Goal: Task Accomplishment & Management: Use online tool/utility

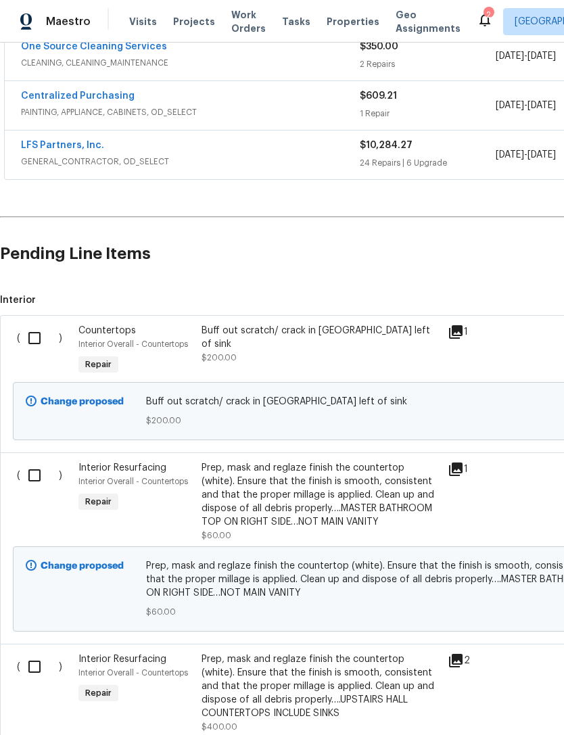
scroll to position [320, 0]
click at [34, 337] on input "checkbox" at bounding box center [39, 337] width 39 height 28
checkbox input "true"
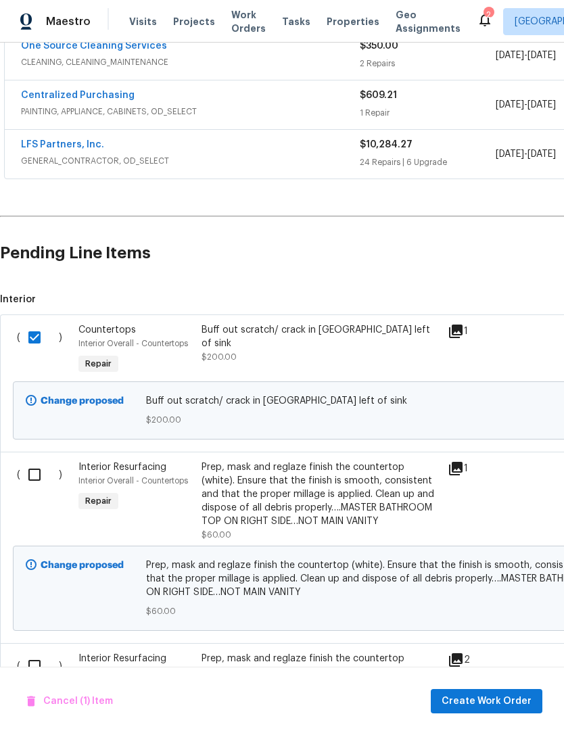
click at [39, 474] on input "checkbox" at bounding box center [39, 474] width 39 height 28
checkbox input "true"
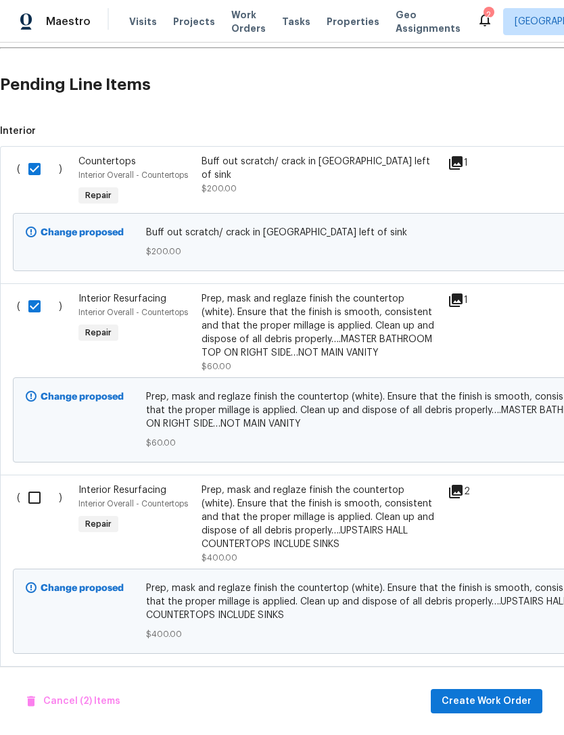
scroll to position [489, 0]
click at [34, 502] on input "checkbox" at bounding box center [39, 497] width 39 height 28
checkbox input "true"
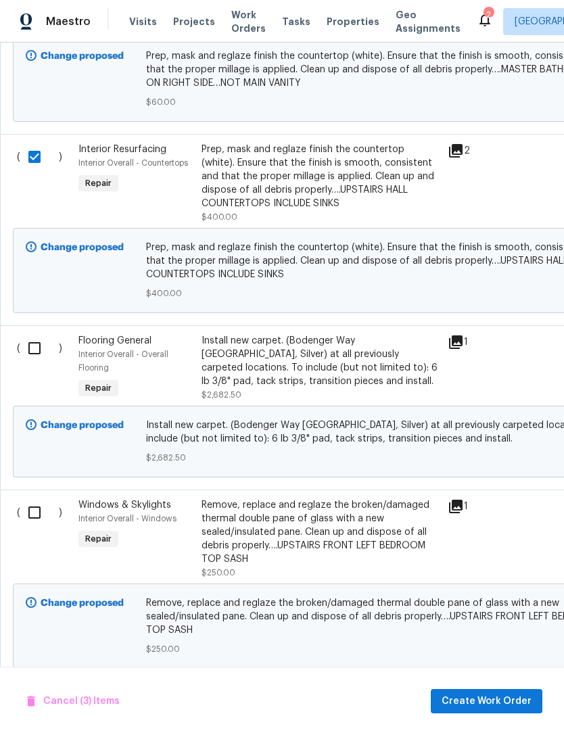
scroll to position [828, 0]
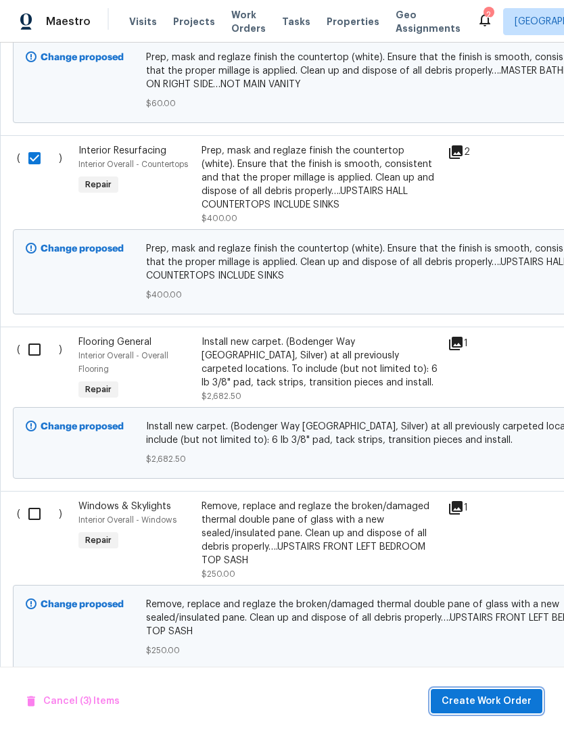
click at [493, 698] on span "Create Work Order" at bounding box center [486, 701] width 90 height 17
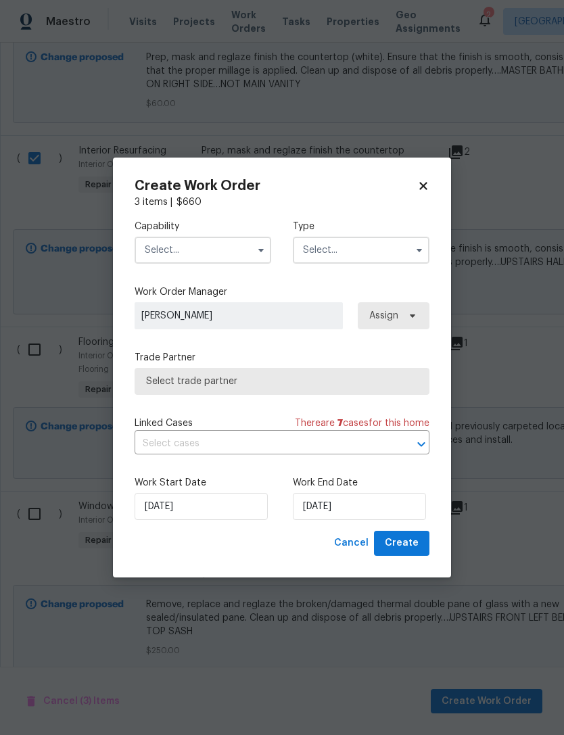
click at [252, 237] on input "text" at bounding box center [203, 250] width 137 height 27
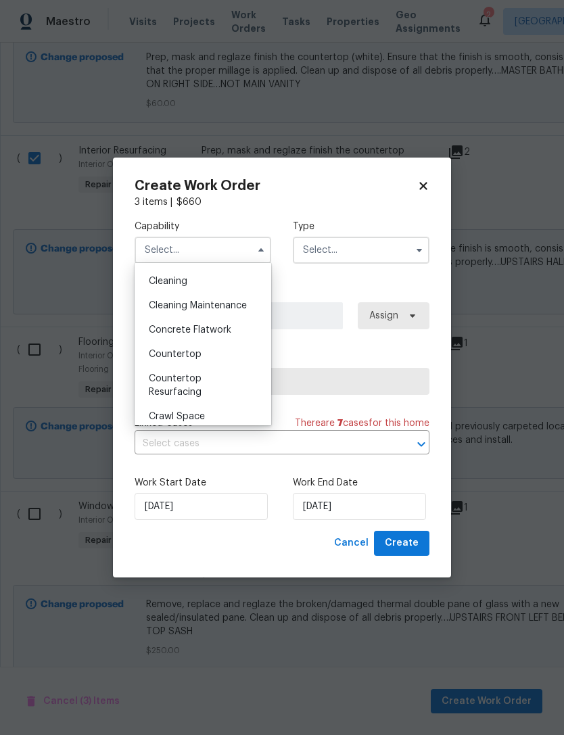
scroll to position [203, 0]
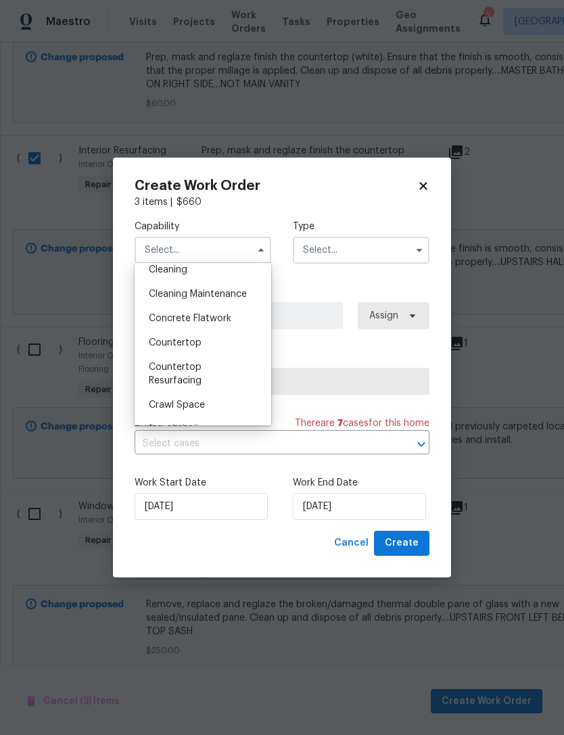
click at [238, 370] on div "Countertop Resurfacing" at bounding box center [203, 374] width 130 height 38
type input "Countertop Resurfacing"
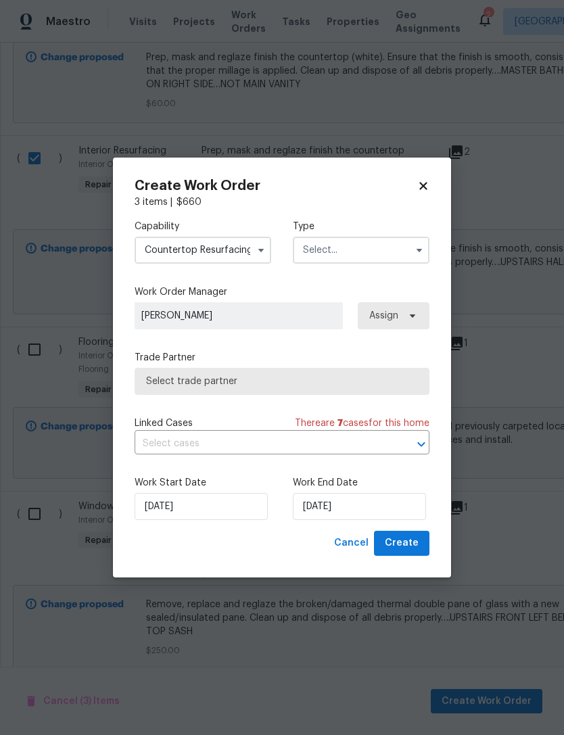
click at [377, 247] on input "text" at bounding box center [361, 250] width 137 height 27
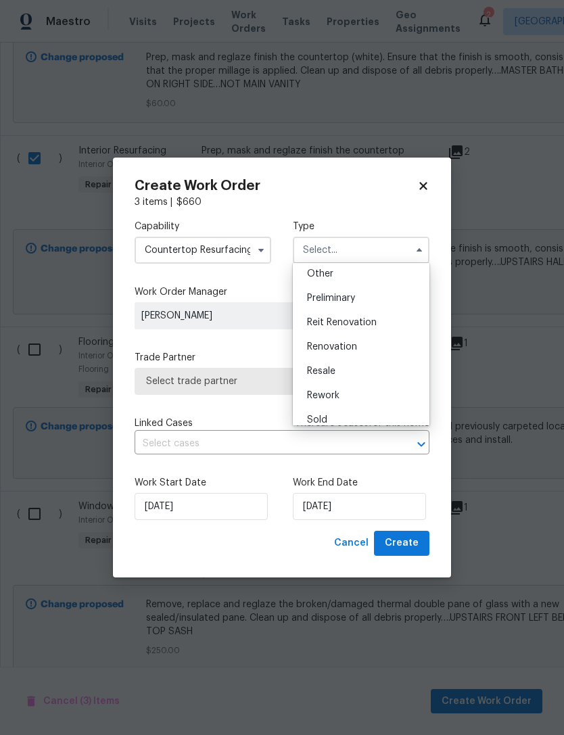
scroll to position [272, 0]
click at [385, 343] on div "Renovation" at bounding box center [361, 347] width 130 height 24
type input "Renovation"
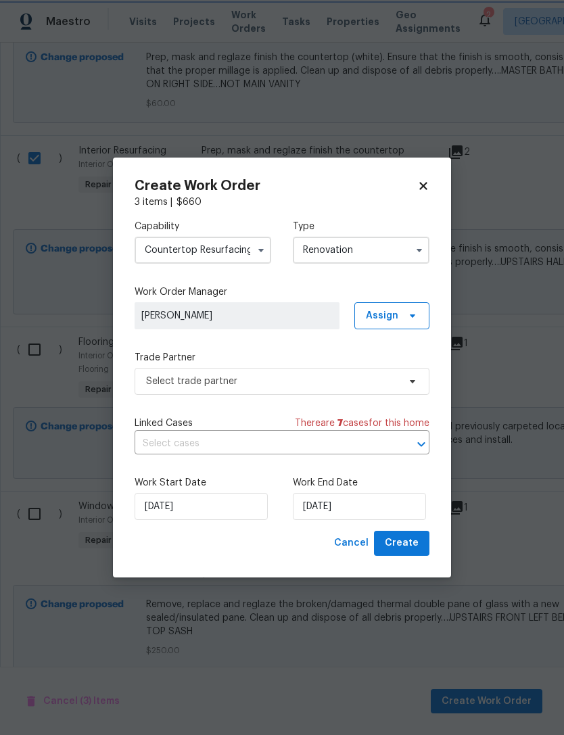
scroll to position [0, 0]
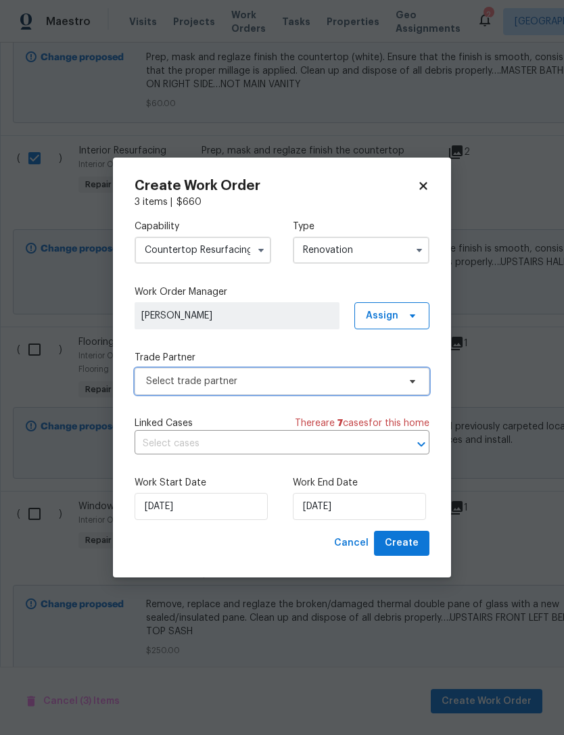
click at [391, 376] on span "Select trade partner" at bounding box center [272, 381] width 252 height 14
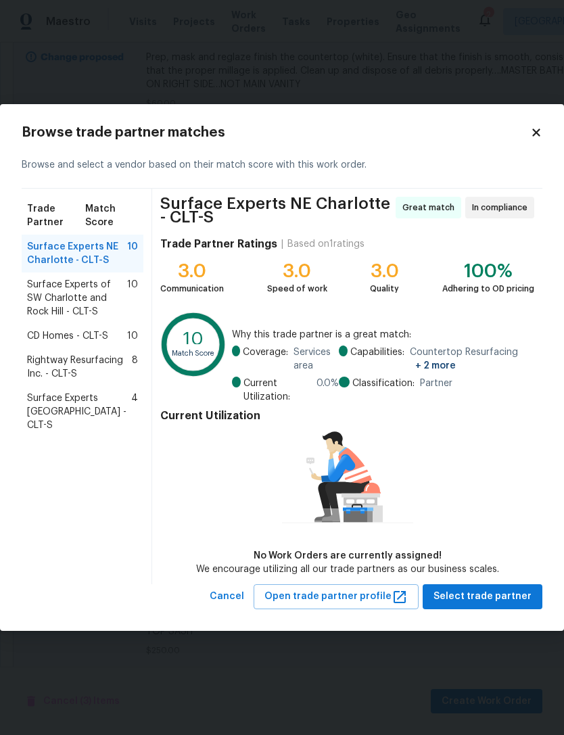
click at [126, 297] on span "Surface Experts of SW Charlotte and Rock Hill - CLT-S" at bounding box center [77, 298] width 100 height 41
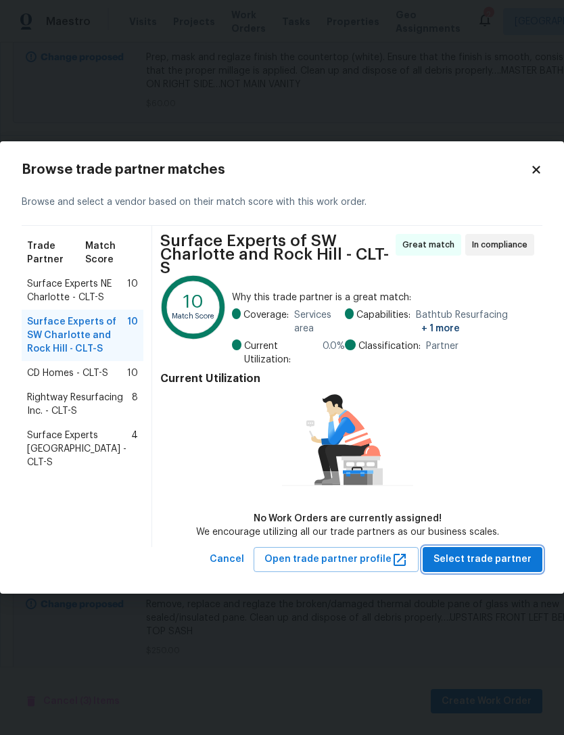
click at [499, 551] on span "Select trade partner" at bounding box center [482, 559] width 98 height 17
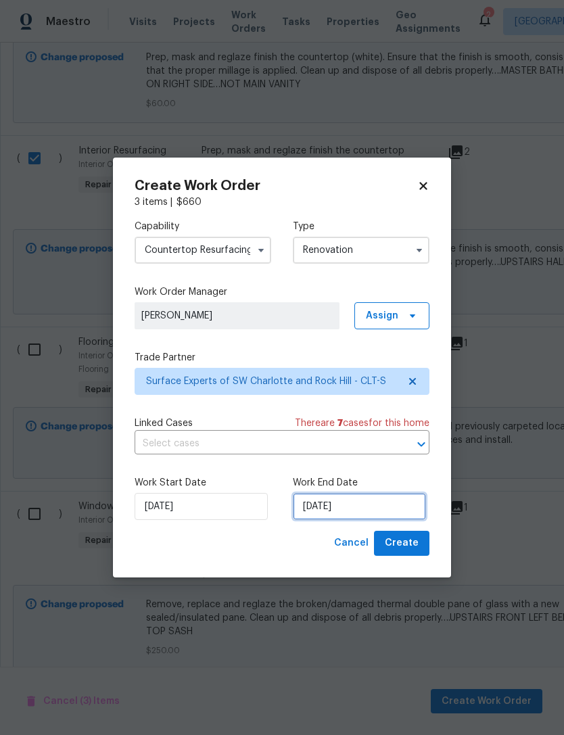
click at [402, 502] on input "[DATE]" at bounding box center [359, 506] width 133 height 27
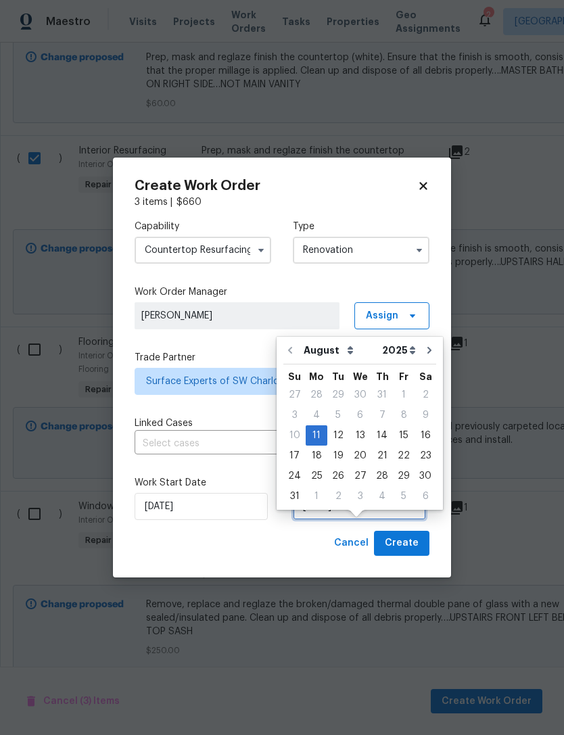
scroll to position [25, 0]
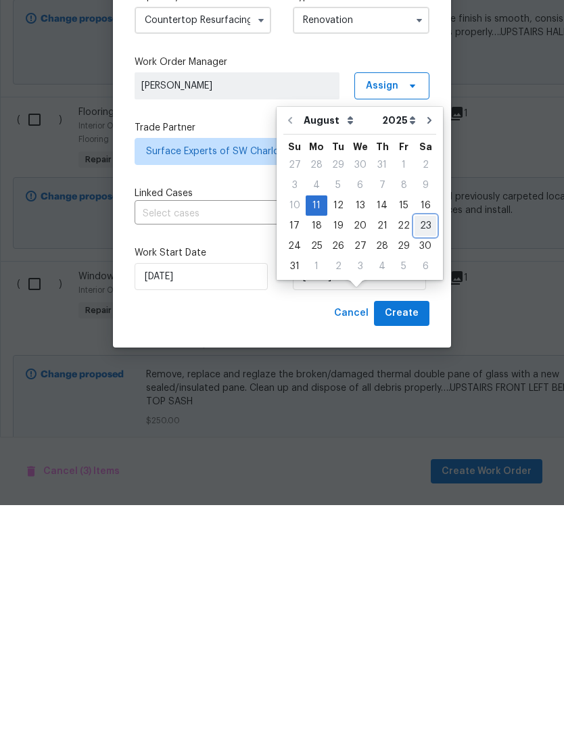
click at [422, 446] on div "23" at bounding box center [425, 455] width 22 height 19
type input "[DATE]"
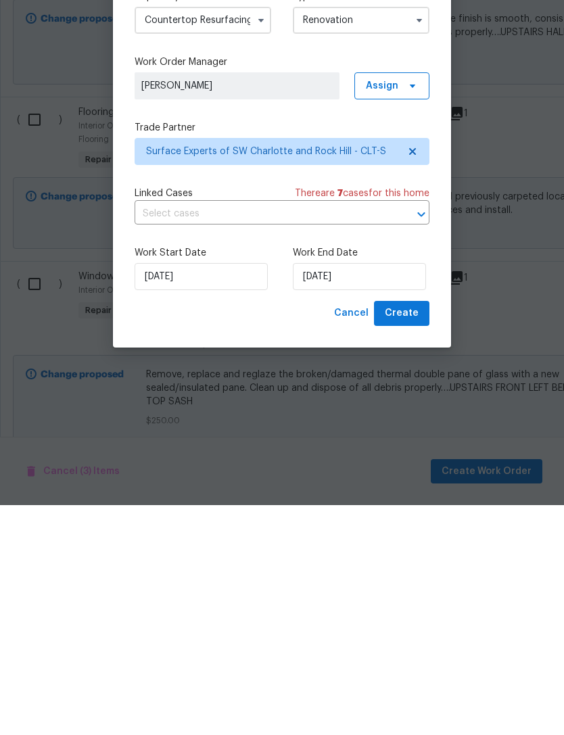
scroll to position [43, 0]
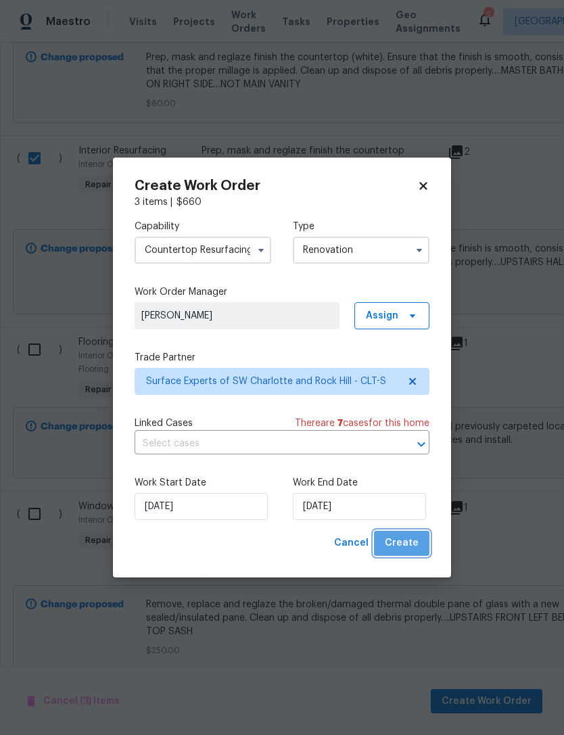
click at [413, 537] on span "Create" at bounding box center [402, 543] width 34 height 17
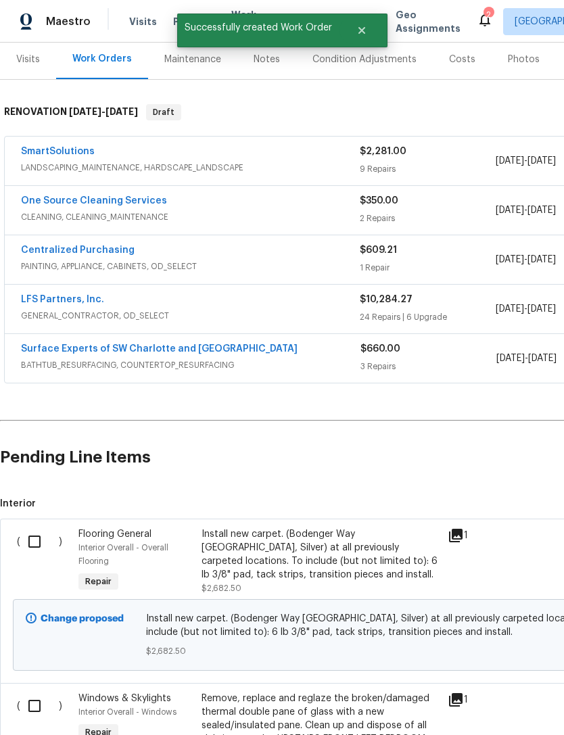
scroll to position [166, 0]
click at [36, 527] on input "checkbox" at bounding box center [39, 541] width 39 height 28
checkbox input "true"
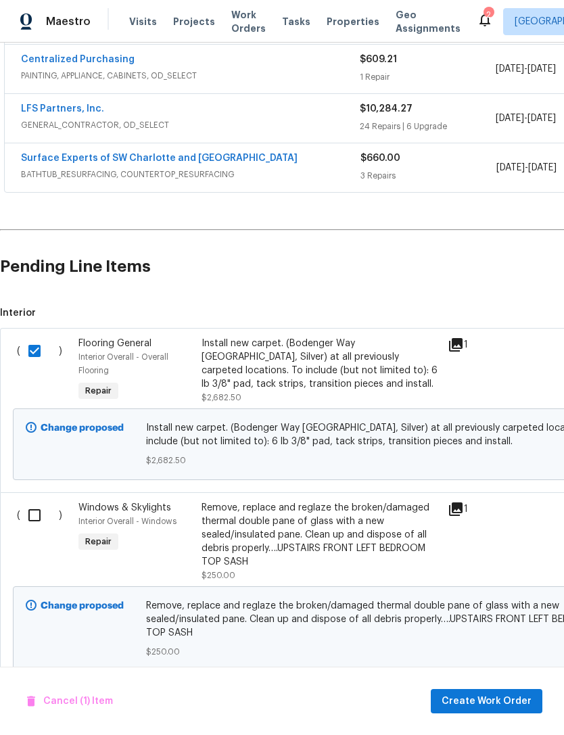
scroll to position [356, 0]
click at [487, 698] on span "Create Work Order" at bounding box center [486, 701] width 90 height 17
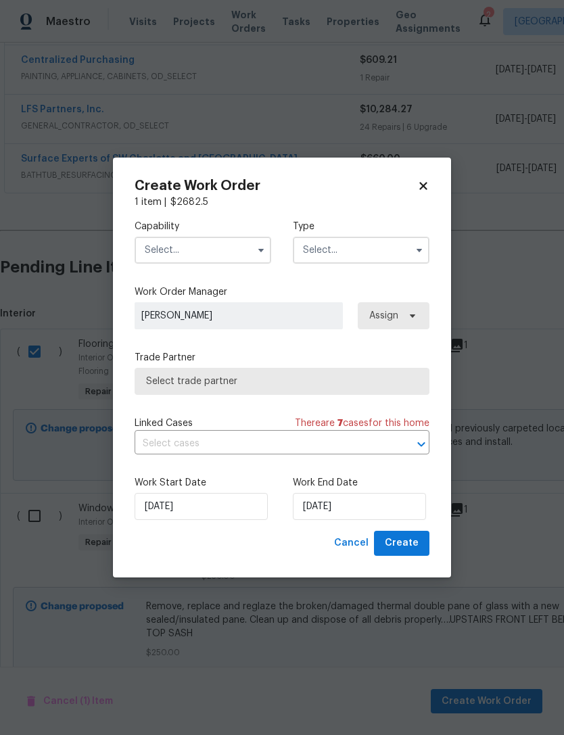
click at [258, 247] on icon "button" at bounding box center [260, 250] width 11 height 11
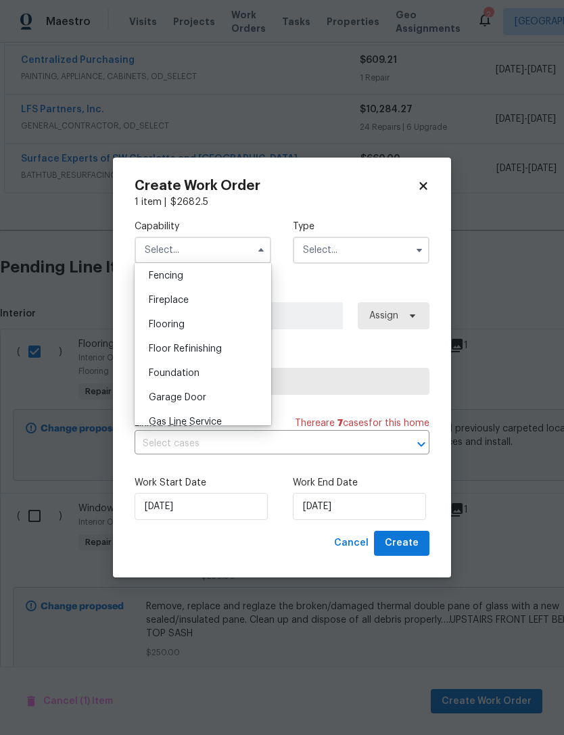
scroll to position [483, 0]
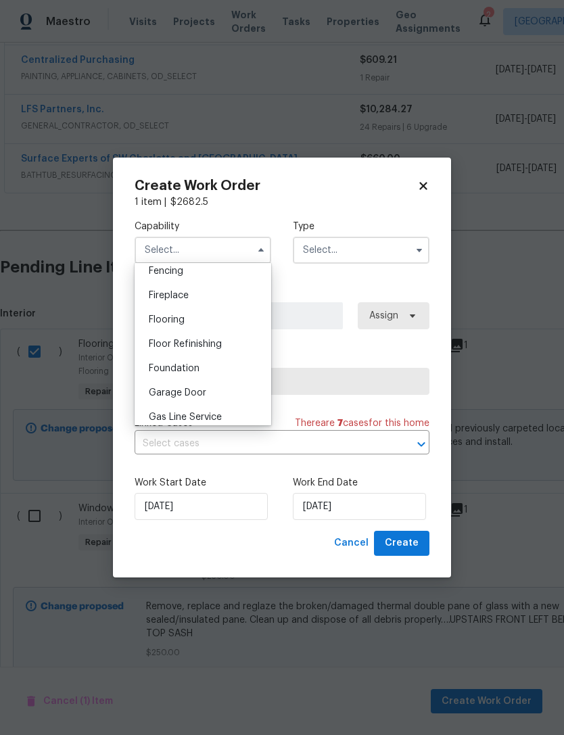
click at [230, 320] on div "Flooring" at bounding box center [203, 320] width 130 height 24
type input "Flooring"
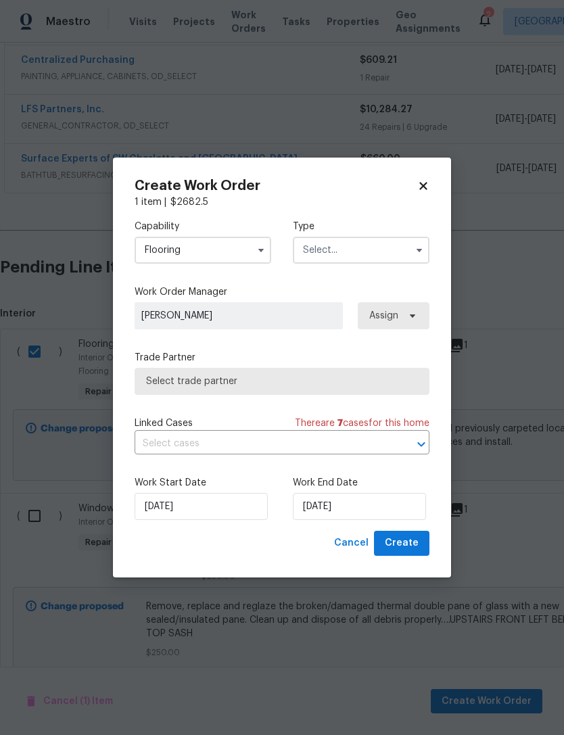
click at [381, 244] on input "text" at bounding box center [361, 250] width 137 height 27
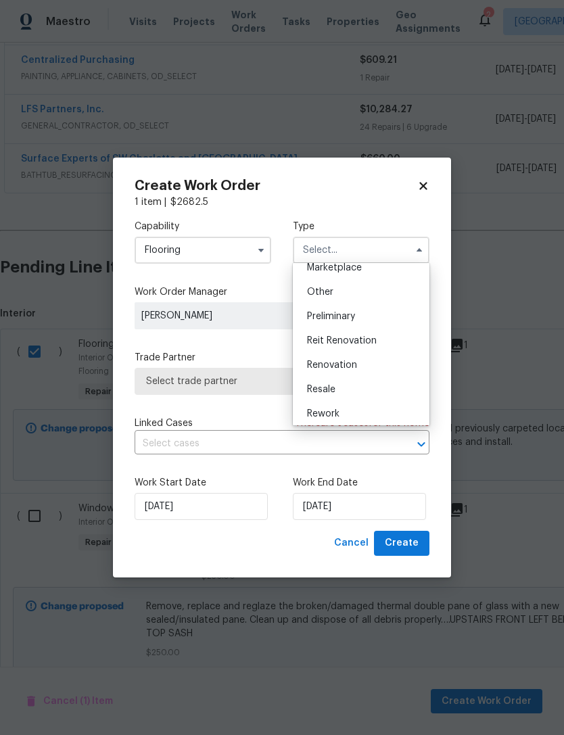
scroll to position [264, 0]
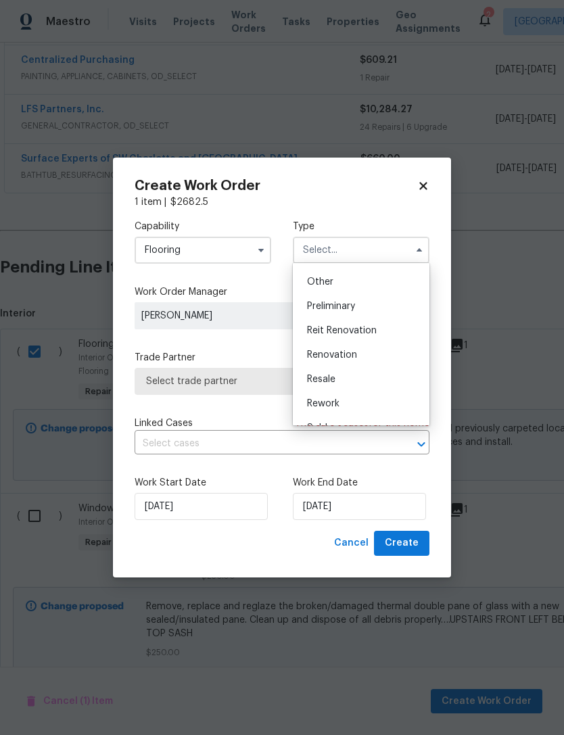
click at [387, 352] on div "Renovation" at bounding box center [361, 355] width 130 height 24
type input "Renovation"
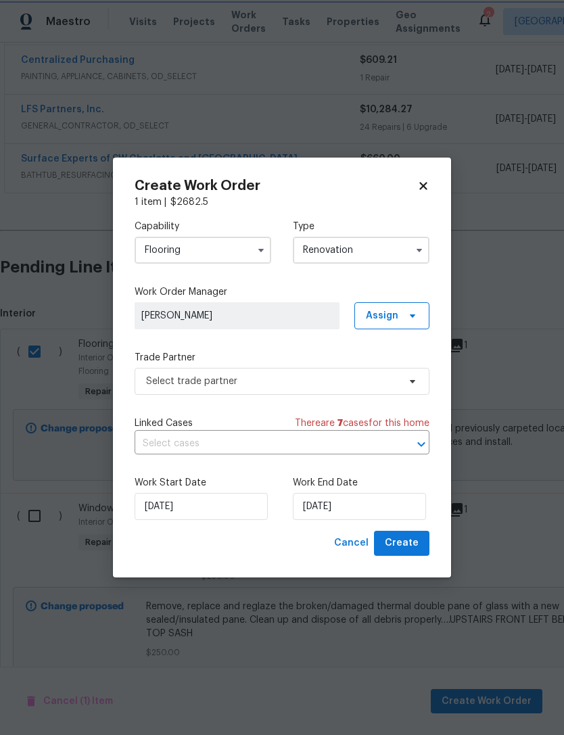
scroll to position [0, 0]
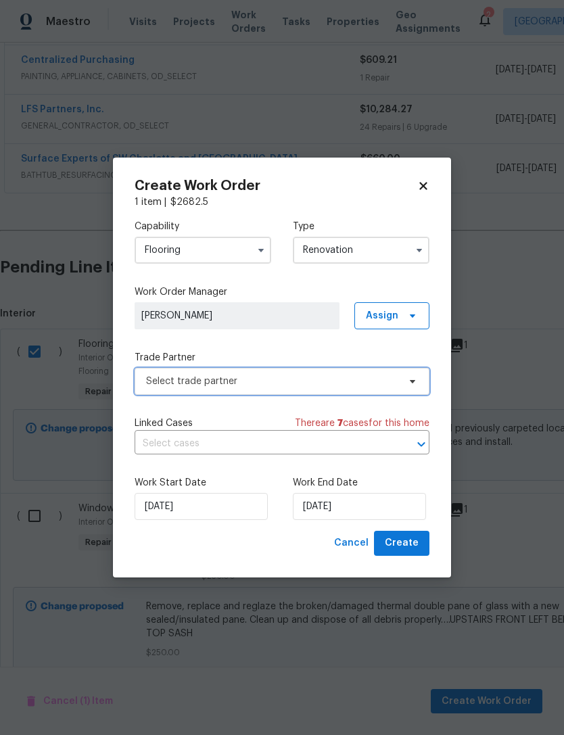
click at [389, 373] on span "Select trade partner" at bounding box center [282, 381] width 295 height 27
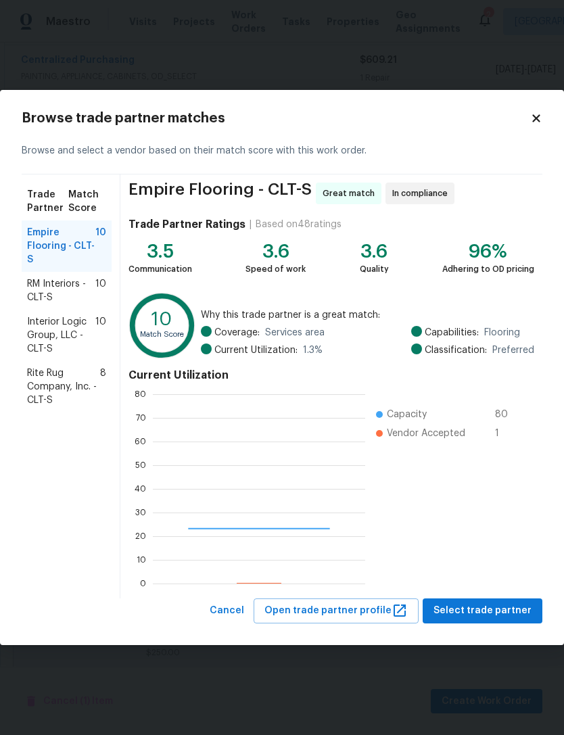
scroll to position [189, 212]
click at [95, 386] on span "Rite Rug Company, Inc. - CLT-S" at bounding box center [63, 386] width 73 height 41
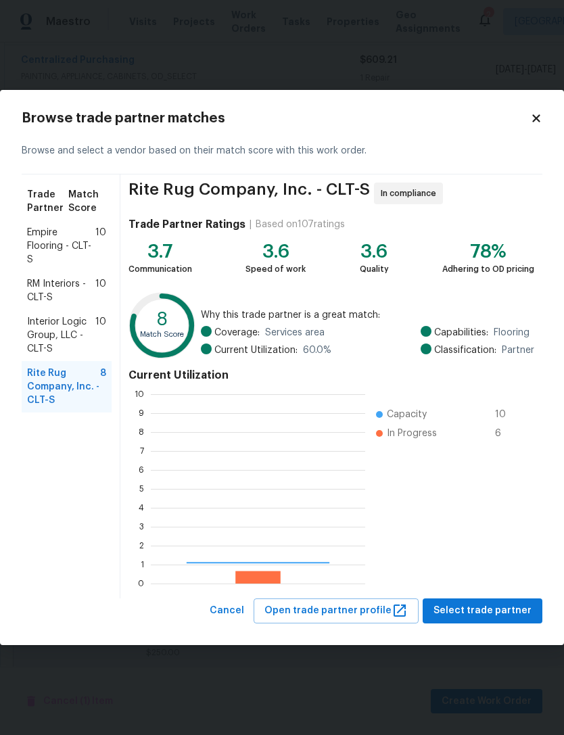
scroll to position [189, 214]
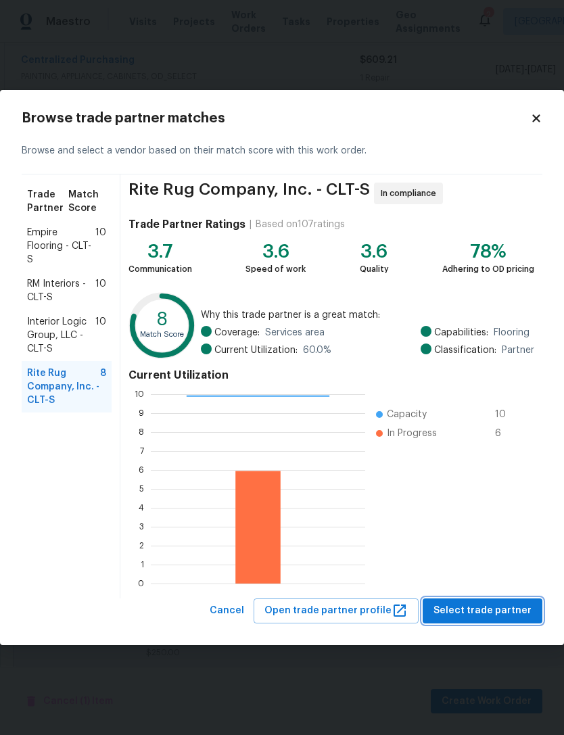
click at [487, 610] on span "Select trade partner" at bounding box center [482, 610] width 98 height 17
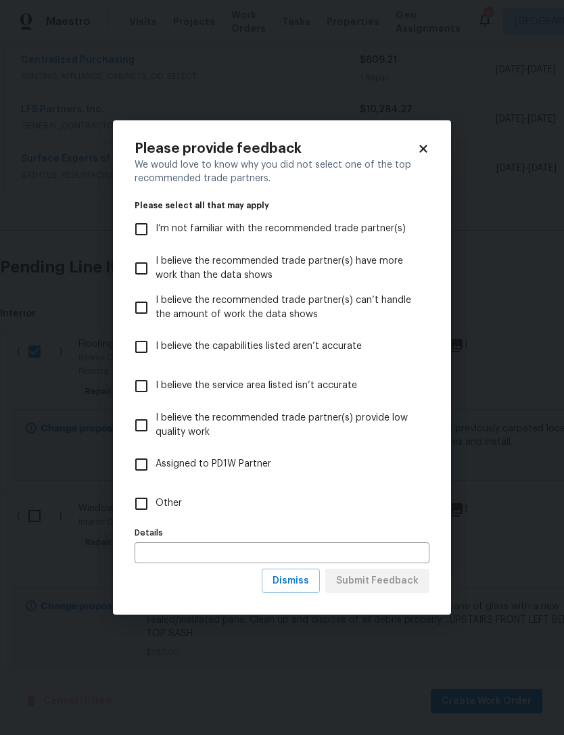
click at [143, 501] on input "Other" at bounding box center [141, 503] width 28 height 28
checkbox input "true"
click at [399, 581] on span "Submit Feedback" at bounding box center [377, 580] width 82 height 17
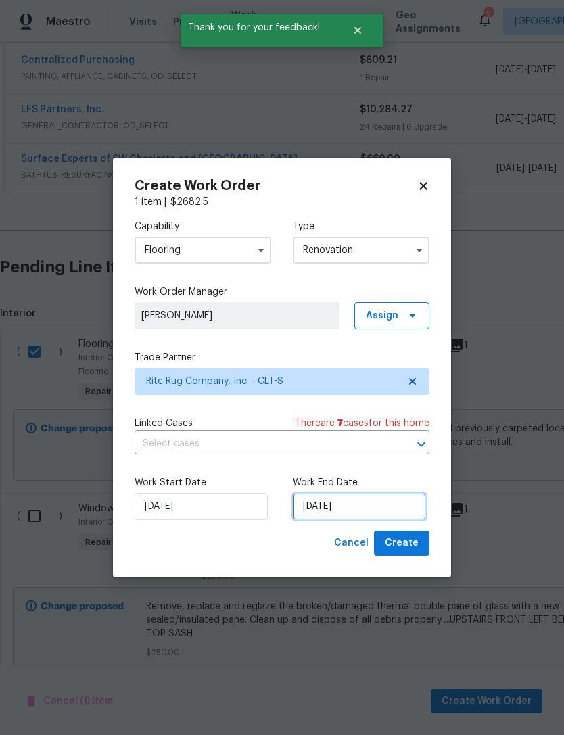
click at [400, 497] on input "[DATE]" at bounding box center [359, 506] width 133 height 27
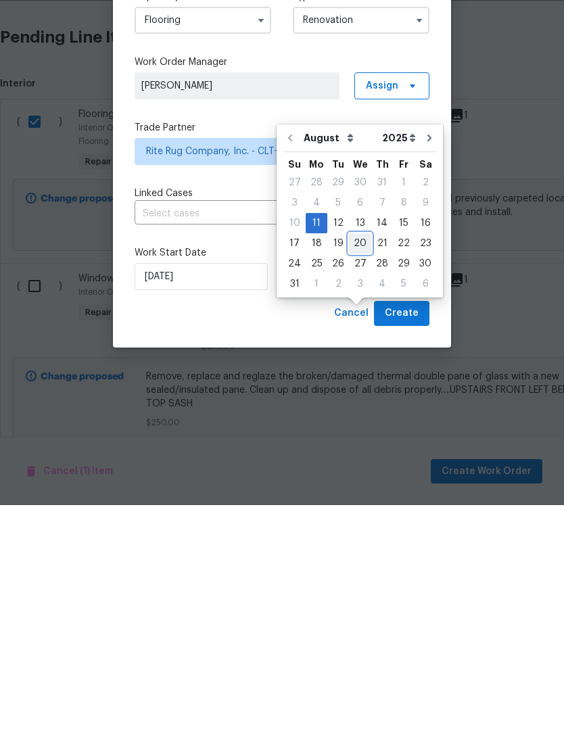
click at [360, 464] on div "20" at bounding box center [360, 473] width 22 height 19
type input "[DATE]"
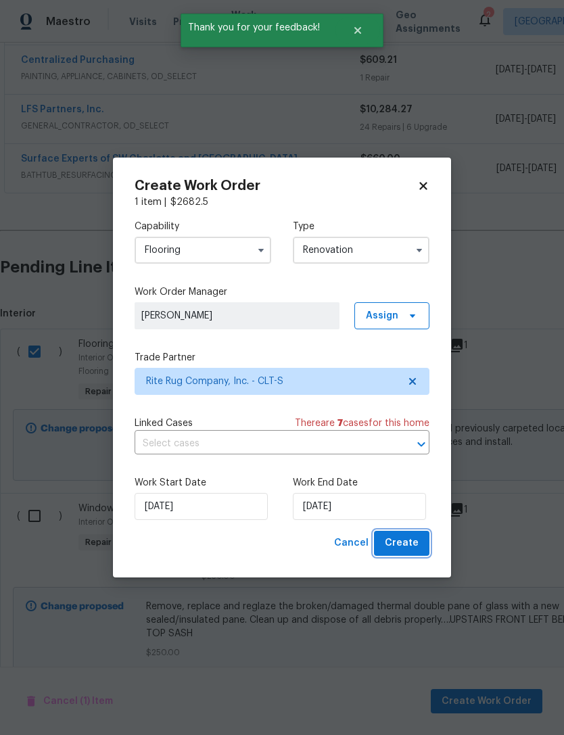
click at [416, 542] on span "Create" at bounding box center [402, 543] width 34 height 17
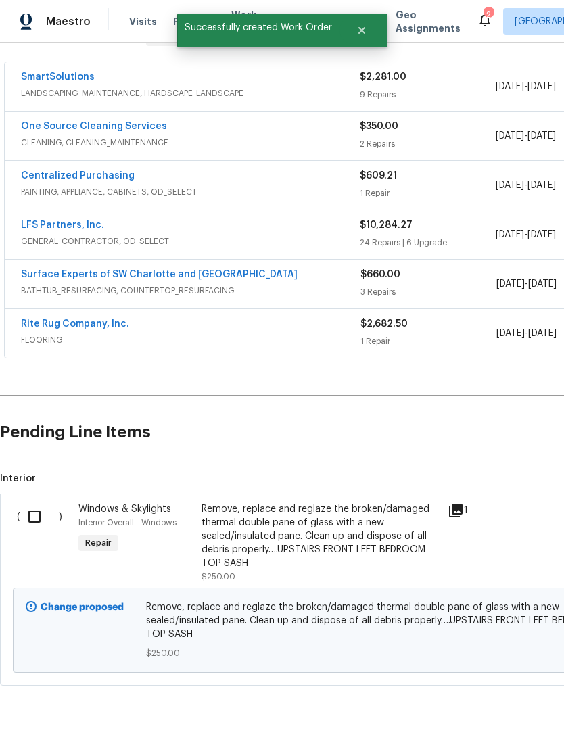
scroll to position [239, 0]
click at [34, 503] on input "checkbox" at bounding box center [39, 517] width 39 height 28
checkbox input "true"
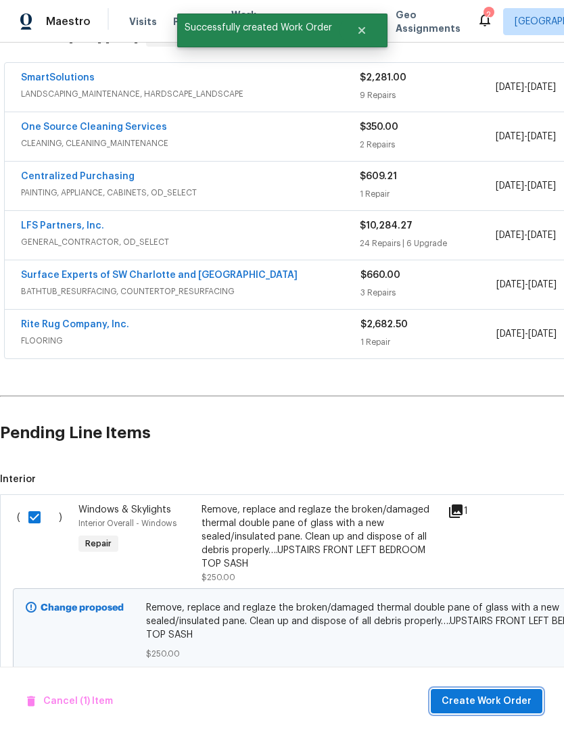
click at [485, 698] on span "Create Work Order" at bounding box center [486, 701] width 90 height 17
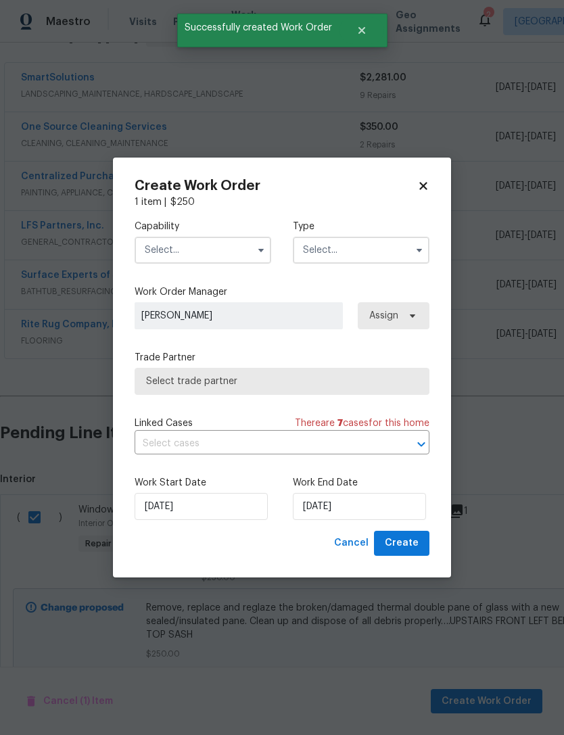
click at [258, 248] on icon "button" at bounding box center [260, 250] width 11 height 11
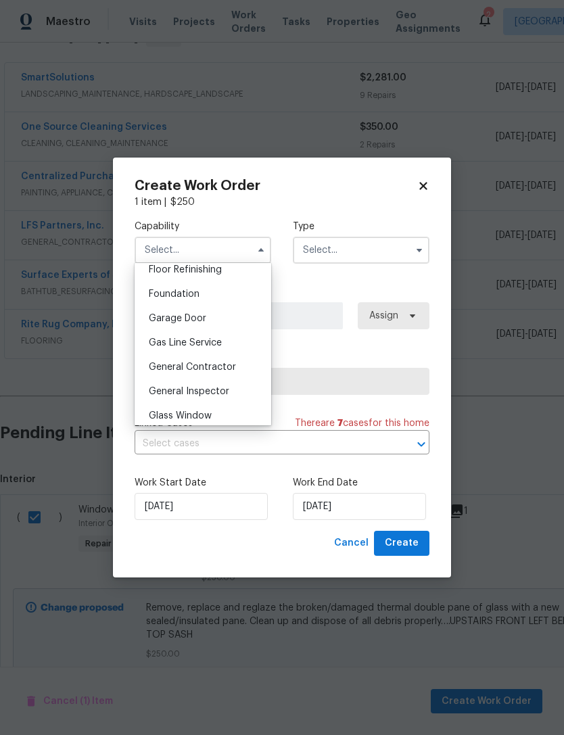
scroll to position [615, 0]
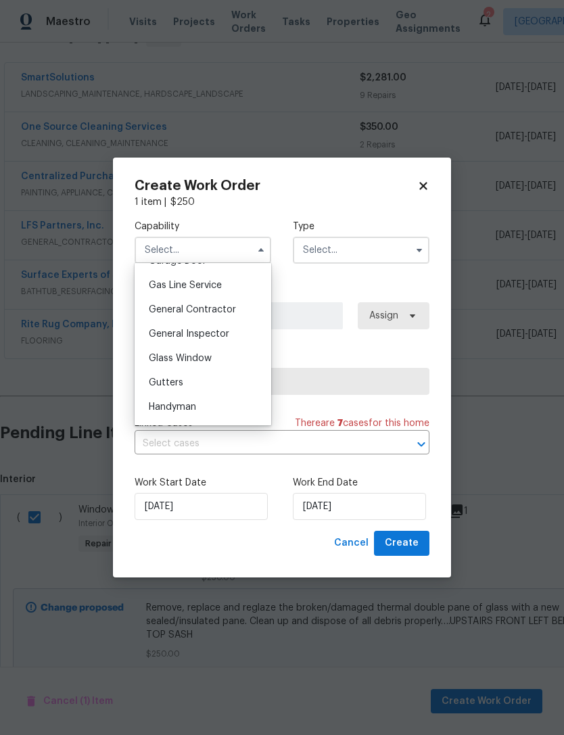
click at [240, 358] on div "Glass Window" at bounding box center [203, 358] width 130 height 24
type input "Glass Window"
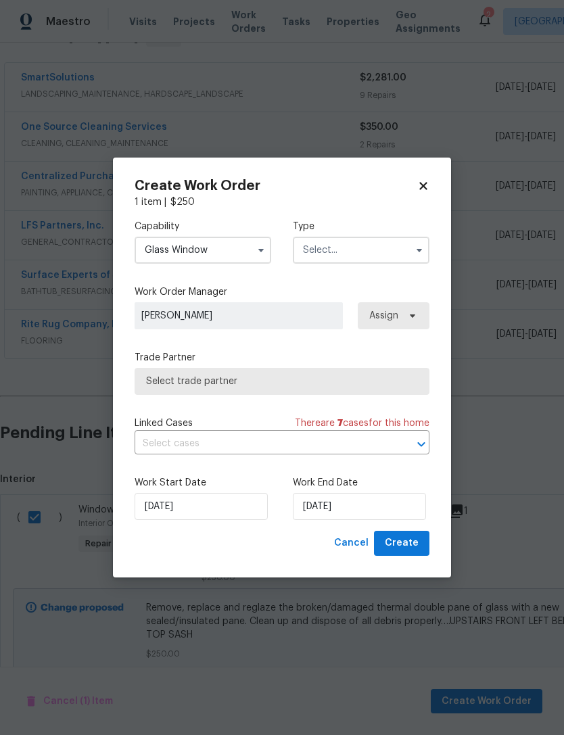
click at [386, 244] on input "text" at bounding box center [361, 250] width 137 height 27
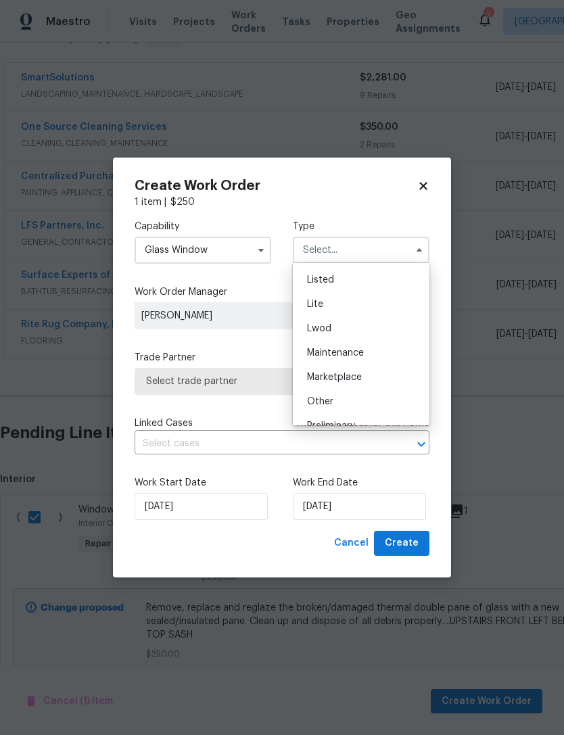
scroll to position [151, 0]
click at [423, 324] on div "Lwod" at bounding box center [361, 322] width 130 height 24
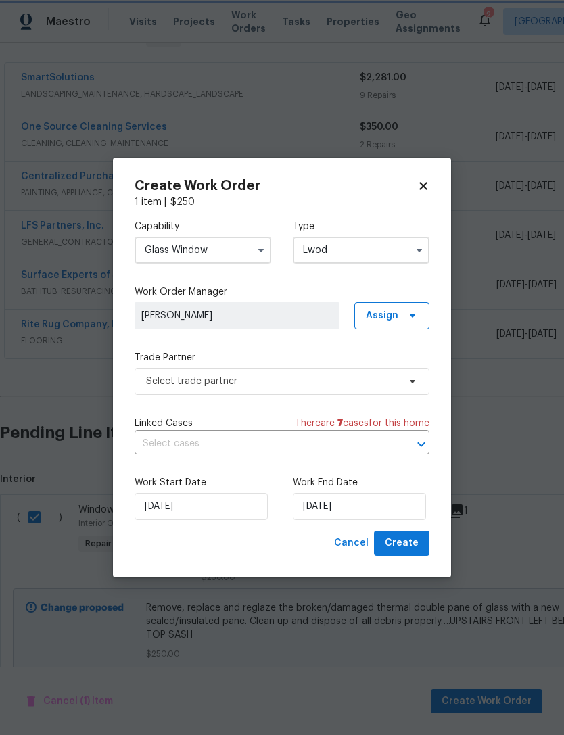
scroll to position [0, 0]
click at [408, 243] on input "Lwod" at bounding box center [361, 250] width 137 height 27
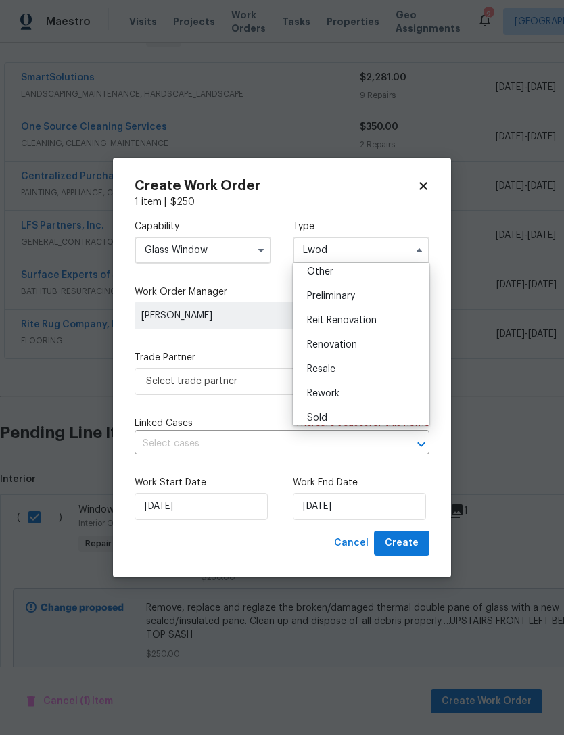
scroll to position [278, 0]
click at [400, 343] on div "Renovation" at bounding box center [361, 341] width 130 height 24
type input "Renovation"
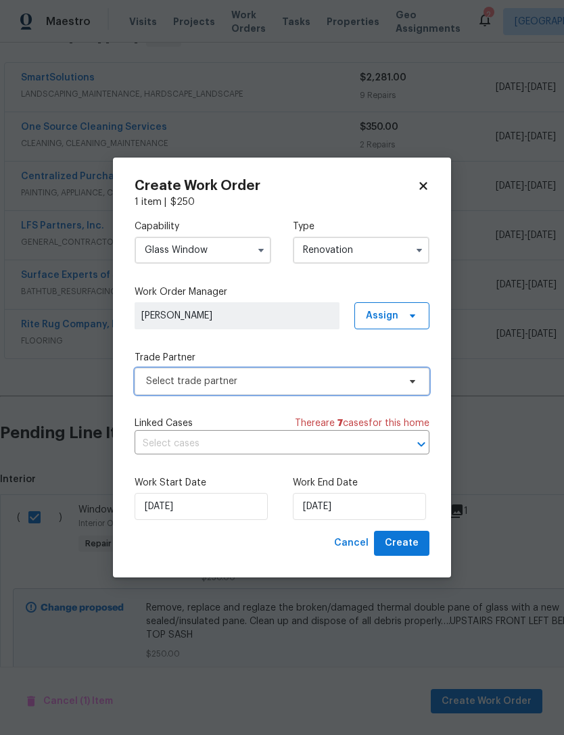
click at [399, 382] on span "Select trade partner" at bounding box center [282, 381] width 295 height 27
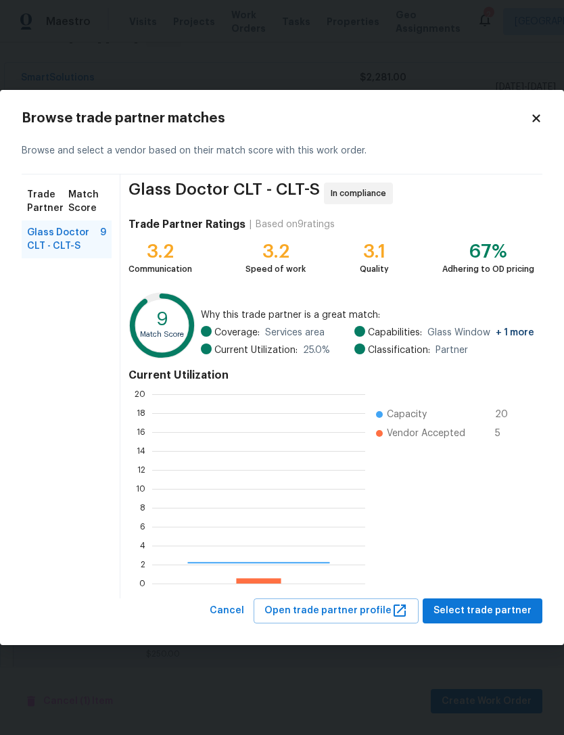
scroll to position [189, 213]
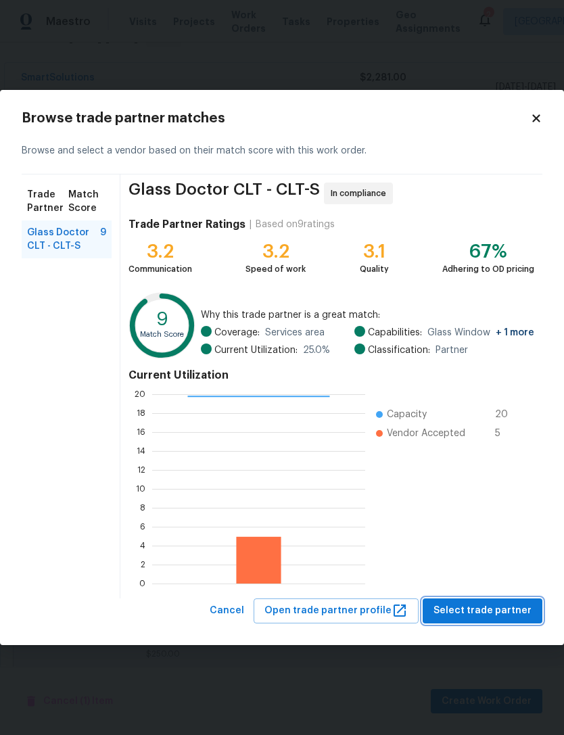
click at [496, 618] on span "Select trade partner" at bounding box center [482, 610] width 98 height 17
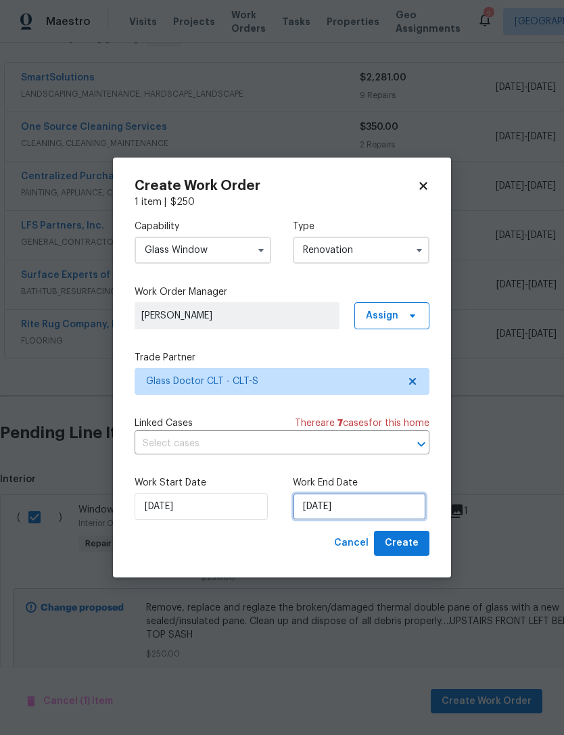
click at [403, 506] on input "[DATE]" at bounding box center [359, 506] width 133 height 27
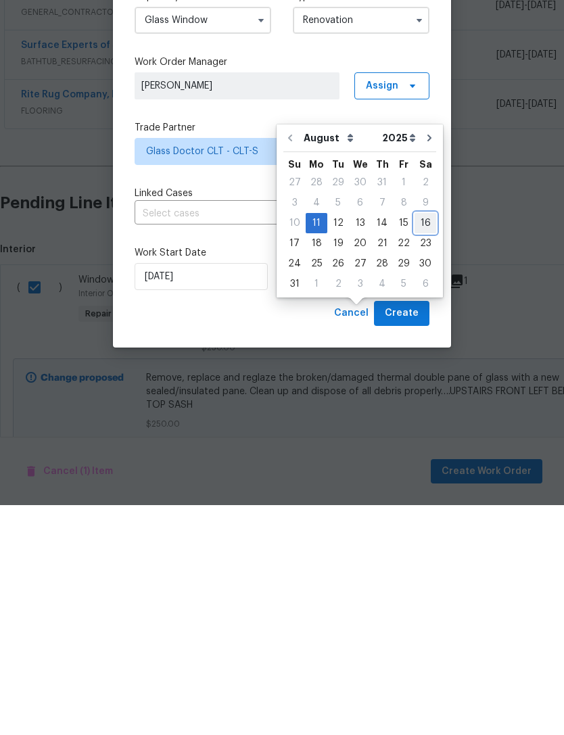
click at [426, 443] on div "16" at bounding box center [425, 452] width 22 height 19
type input "[DATE]"
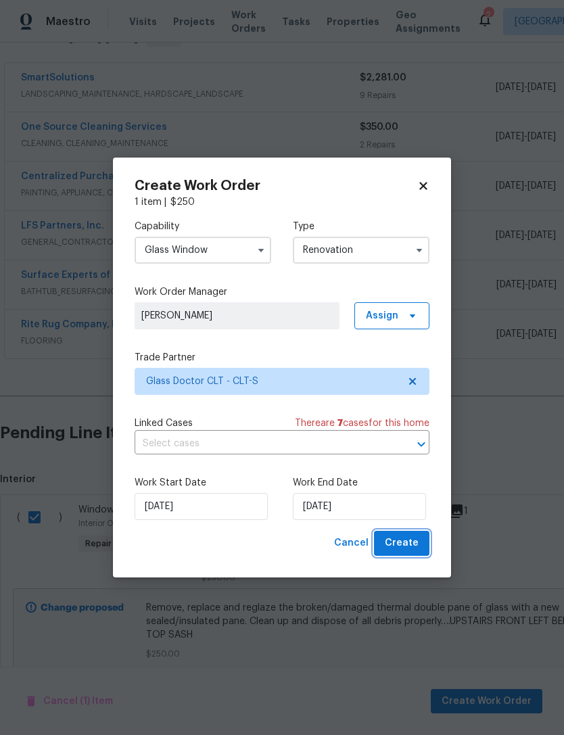
click at [419, 546] on button "Create" at bounding box center [401, 543] width 55 height 25
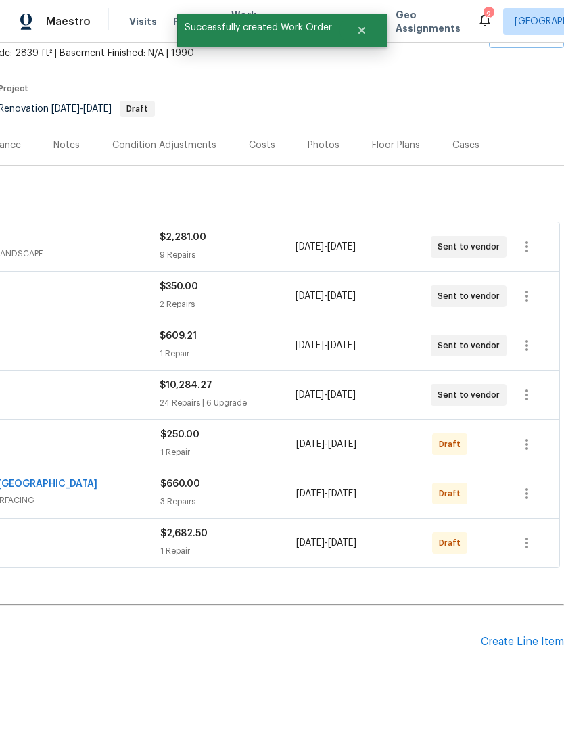
scroll to position [80, 200]
click at [533, 535] on icon "button" at bounding box center [526, 543] width 16 height 16
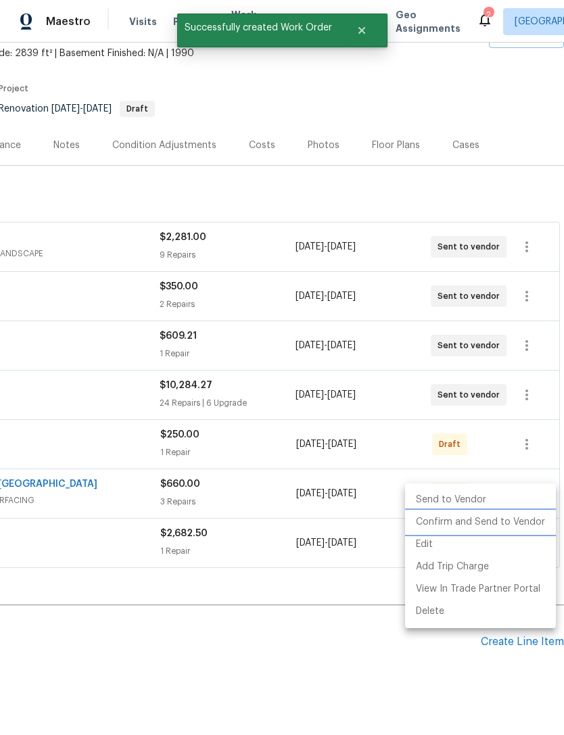
click at [512, 516] on li "Confirm and Send to Vendor" at bounding box center [480, 522] width 151 height 22
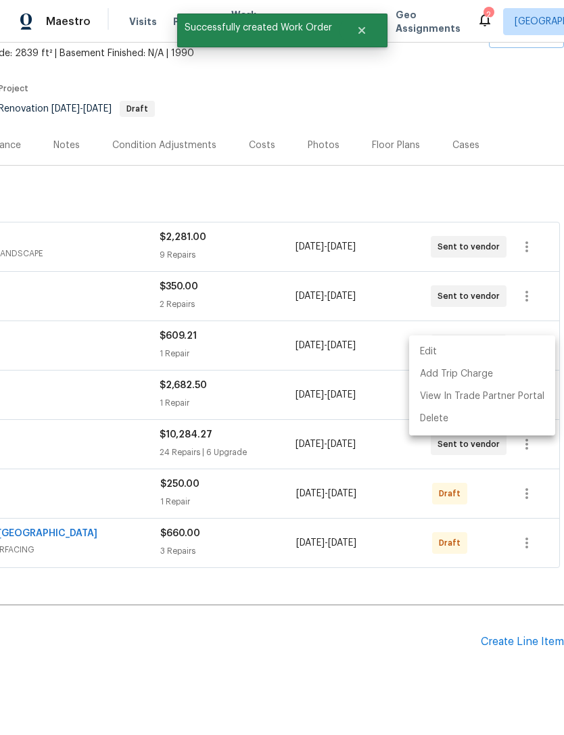
click at [528, 453] on div at bounding box center [282, 367] width 564 height 735
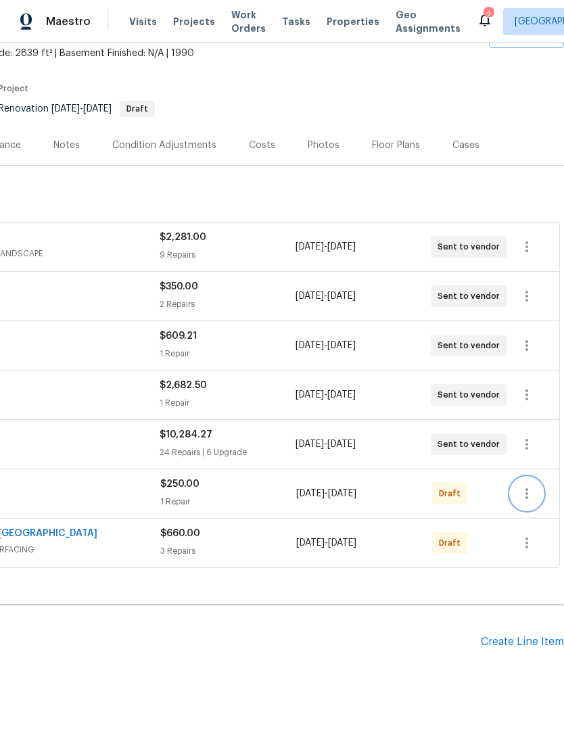
click at [531, 485] on icon "button" at bounding box center [526, 493] width 16 height 16
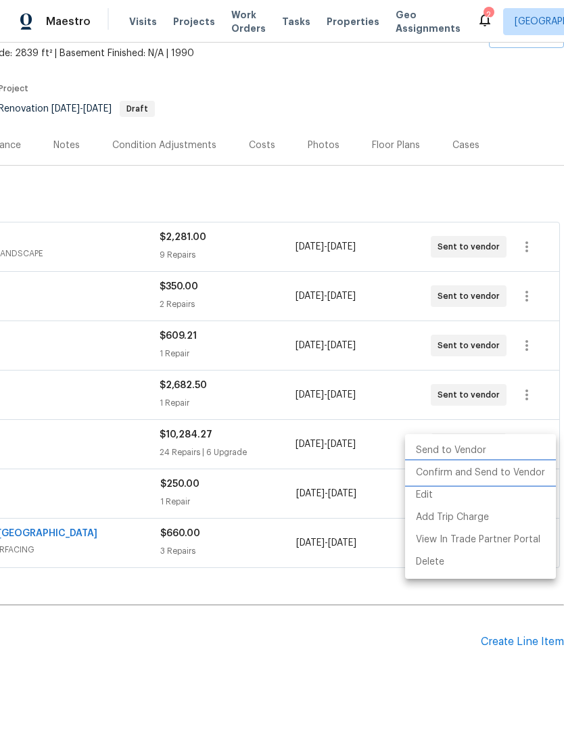
click at [514, 468] on li "Confirm and Send to Vendor" at bounding box center [480, 473] width 151 height 22
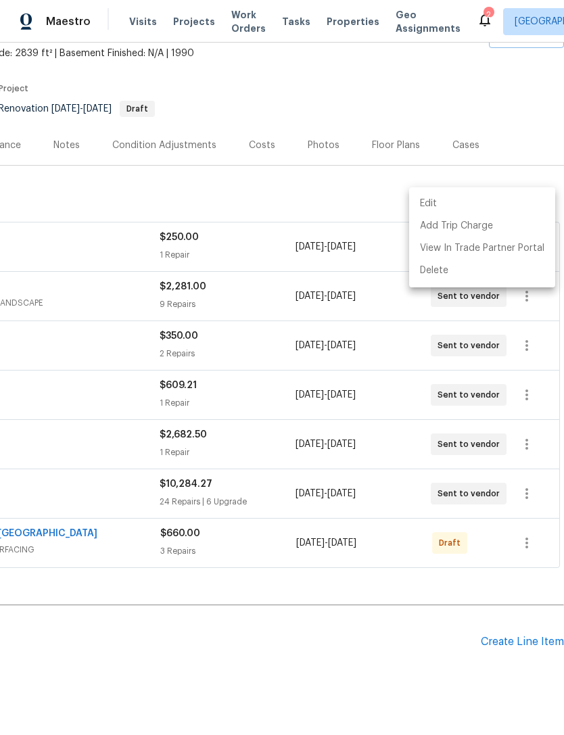
click at [532, 495] on div at bounding box center [282, 367] width 564 height 735
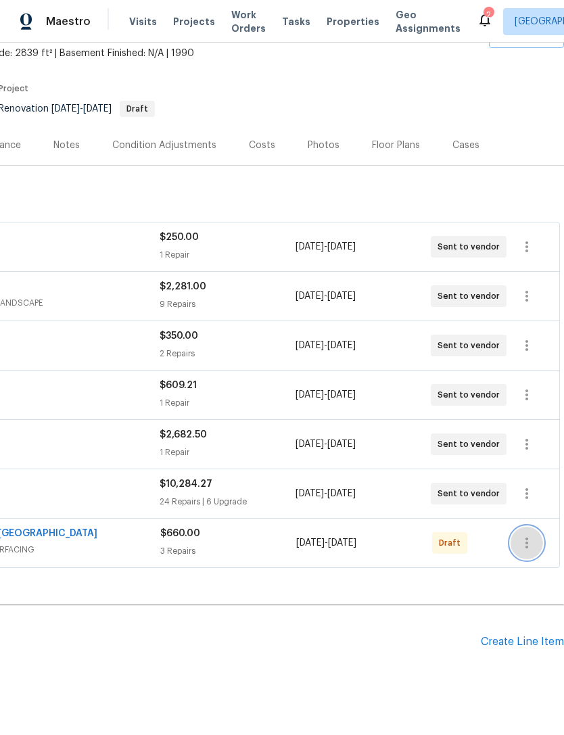
click at [530, 535] on icon "button" at bounding box center [526, 543] width 16 height 16
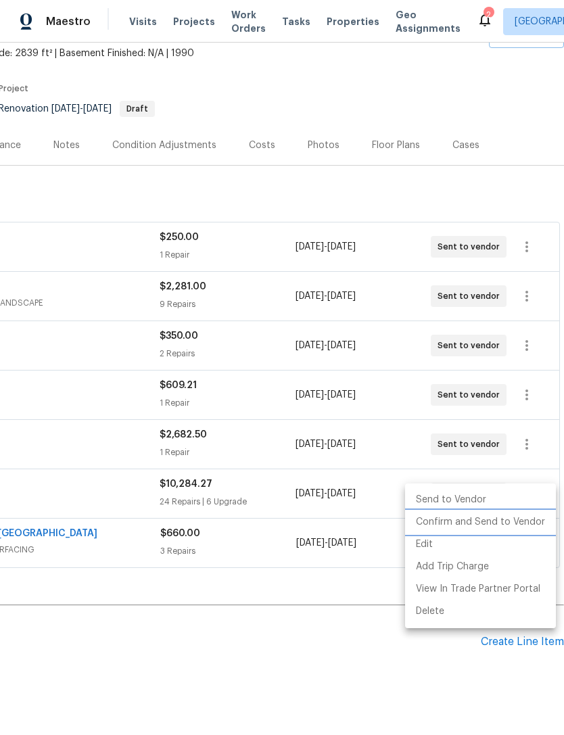
click at [504, 517] on li "Confirm and Send to Vendor" at bounding box center [480, 522] width 151 height 22
